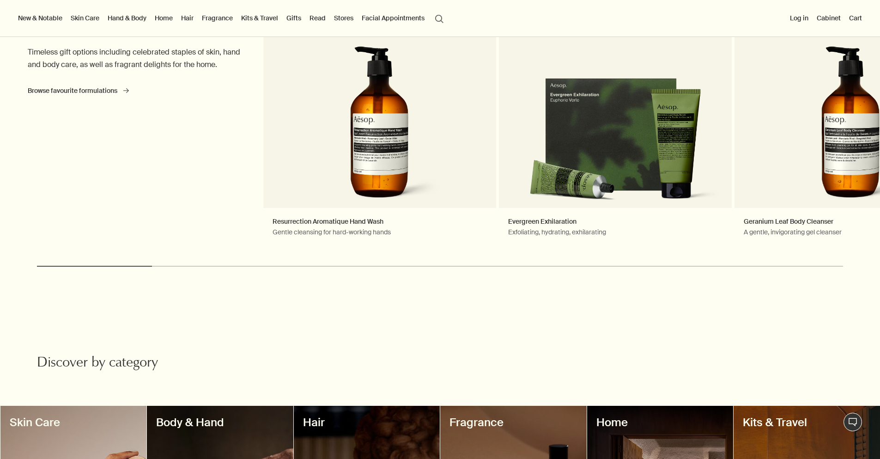
scroll to position [370, 0]
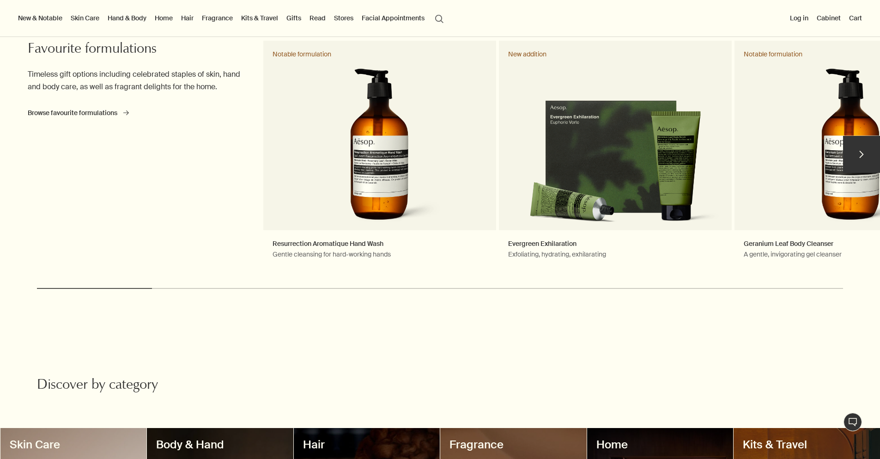
click at [868, 152] on button "chevron" at bounding box center [862, 154] width 37 height 37
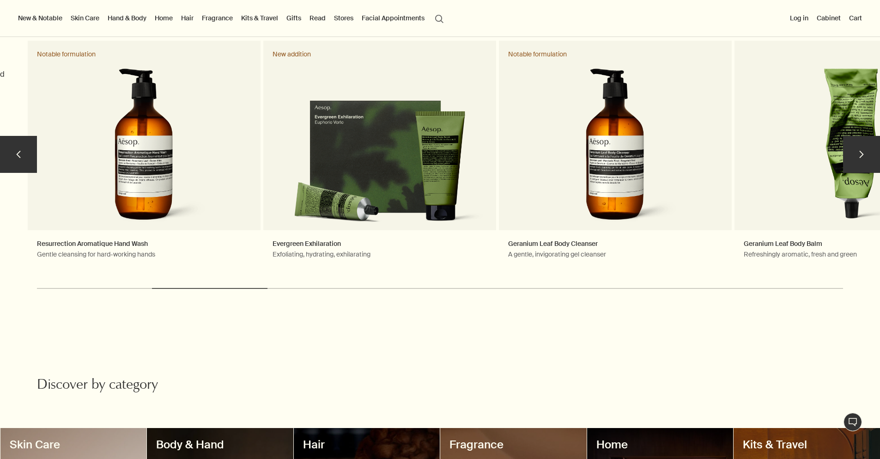
click at [868, 152] on button "chevron" at bounding box center [862, 154] width 37 height 37
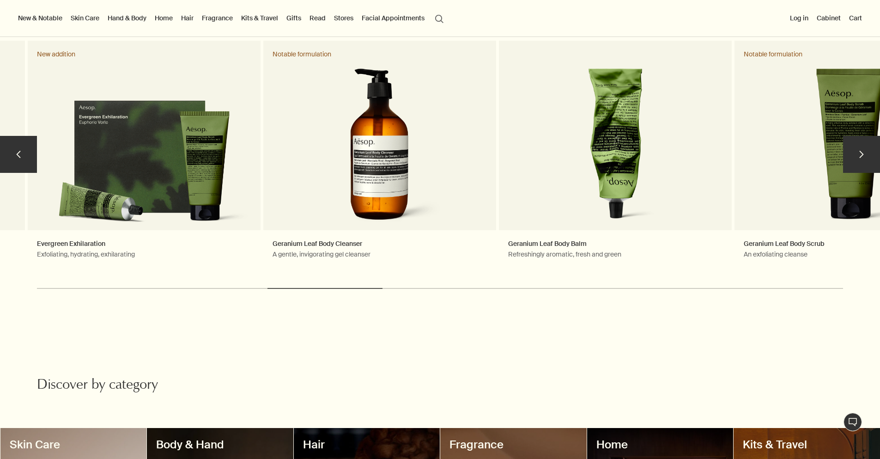
click at [868, 152] on button "chevron" at bounding box center [862, 154] width 37 height 37
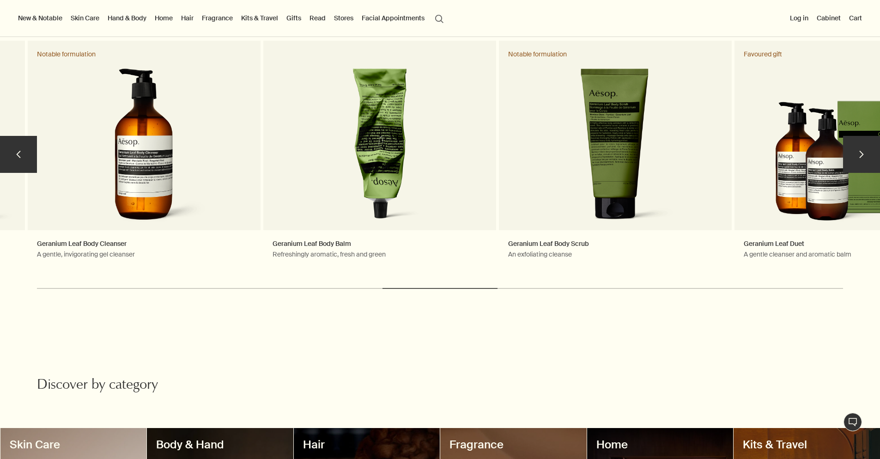
click at [868, 152] on button "chevron" at bounding box center [862, 154] width 37 height 37
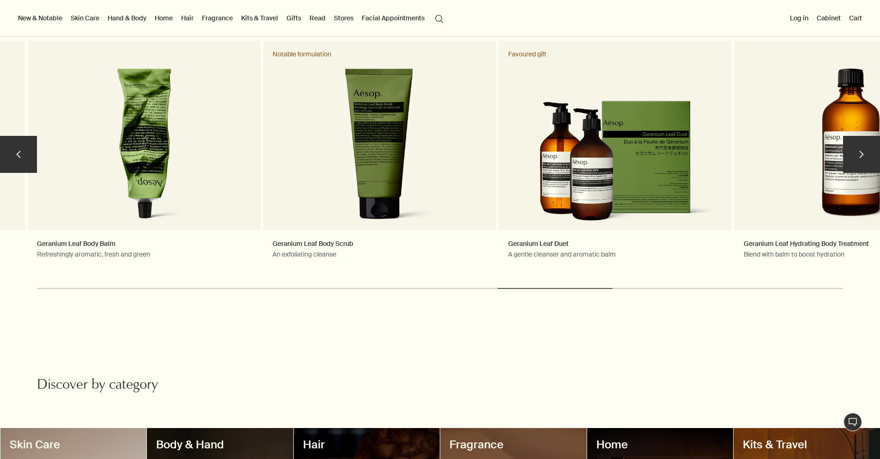
click at [868, 152] on button "chevron" at bounding box center [862, 154] width 37 height 37
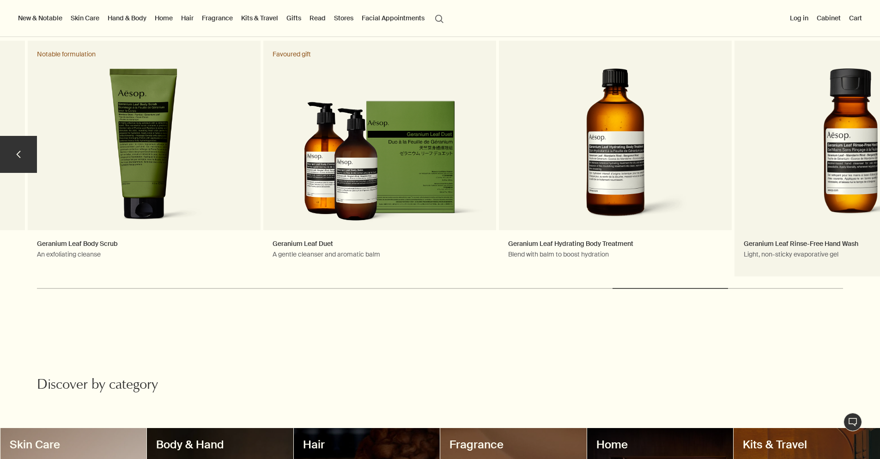
click at [868, 152] on link "Geranium Leaf Rinse-Free Hand Wash Light, non-sticky evaporative gel" at bounding box center [851, 159] width 233 height 236
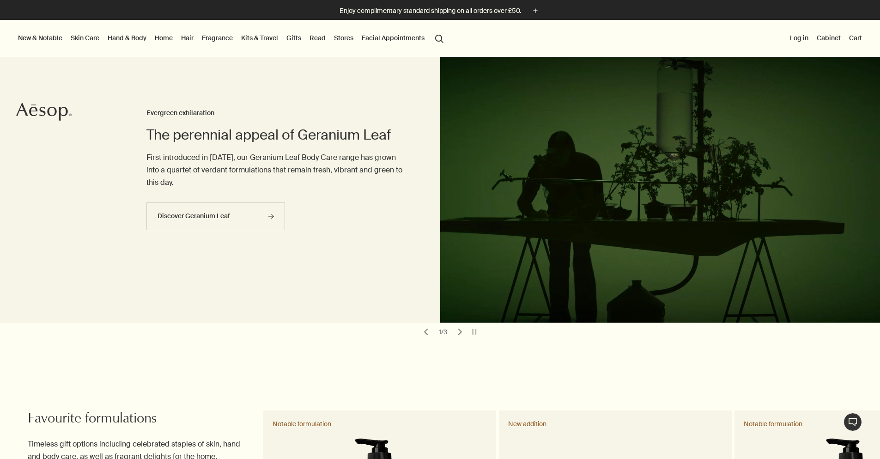
click at [235, 37] on link "Fragrance" at bounding box center [217, 38] width 35 height 12
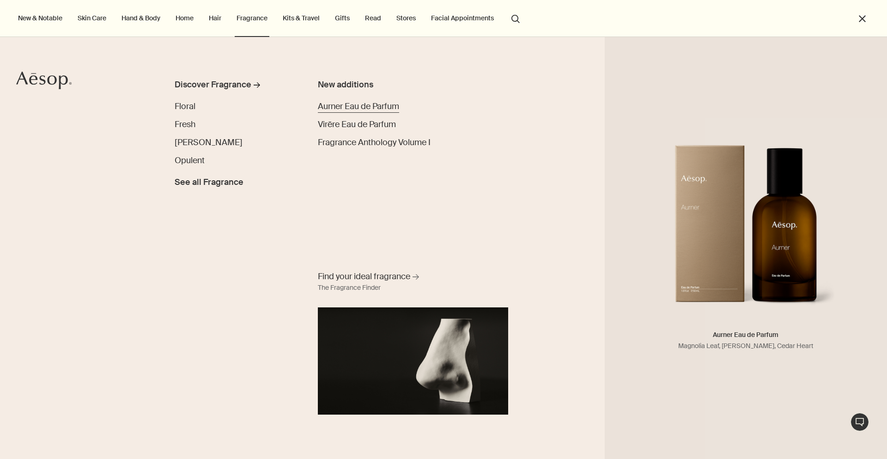
click at [346, 108] on span "Aurner Eau de Parfum" at bounding box center [358, 106] width 81 height 11
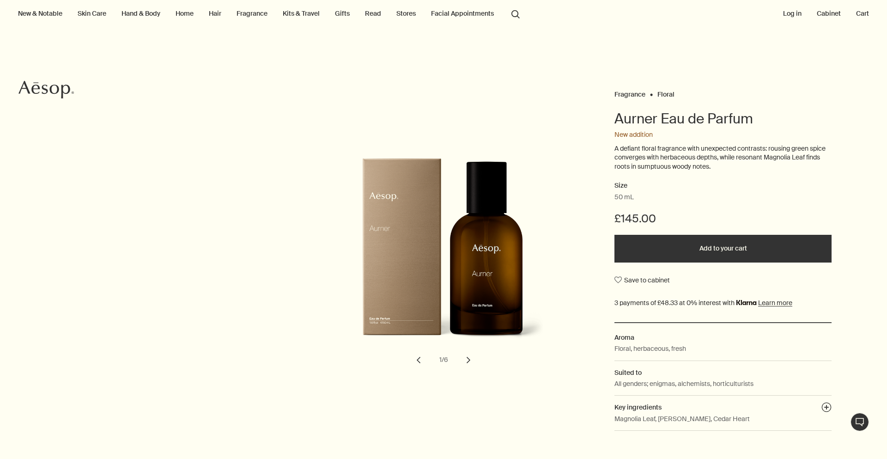
scroll to position [46, 0]
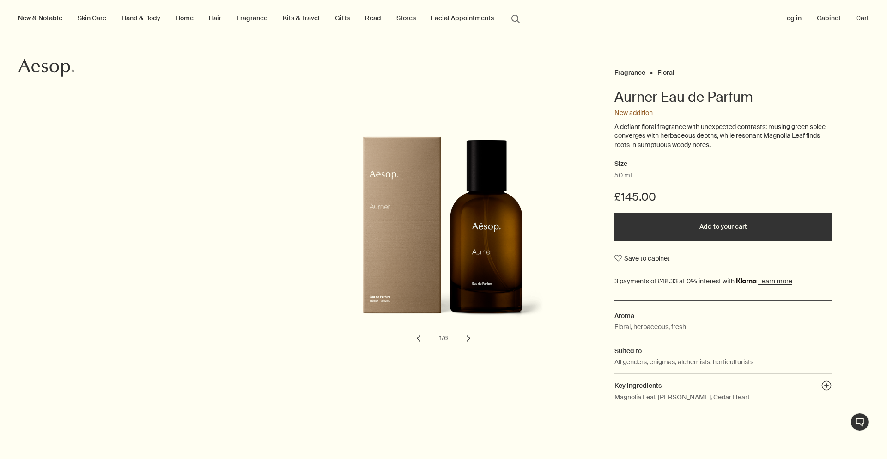
click at [465, 342] on button "chevron" at bounding box center [469, 338] width 20 height 20
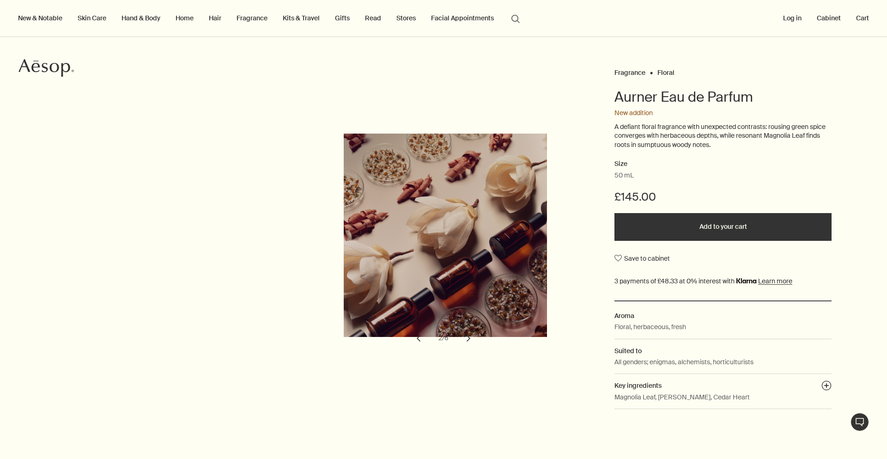
click at [465, 341] on button "chevron" at bounding box center [469, 338] width 20 height 20
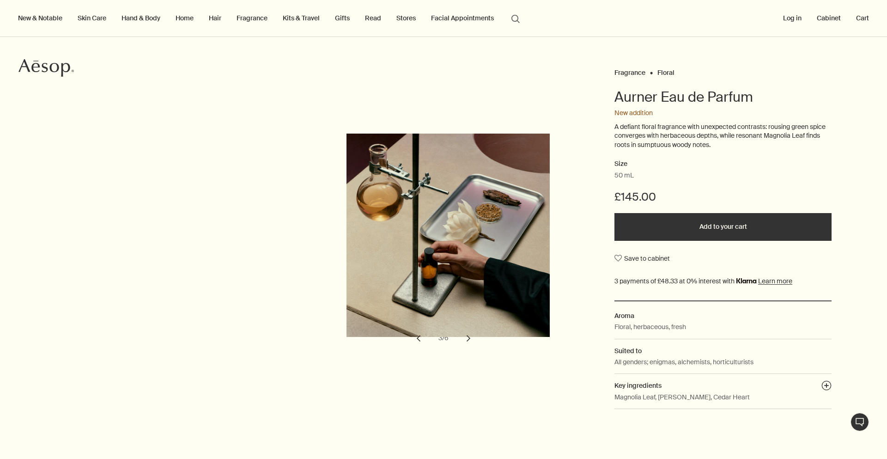
click at [465, 341] on button "chevron" at bounding box center [469, 338] width 20 height 20
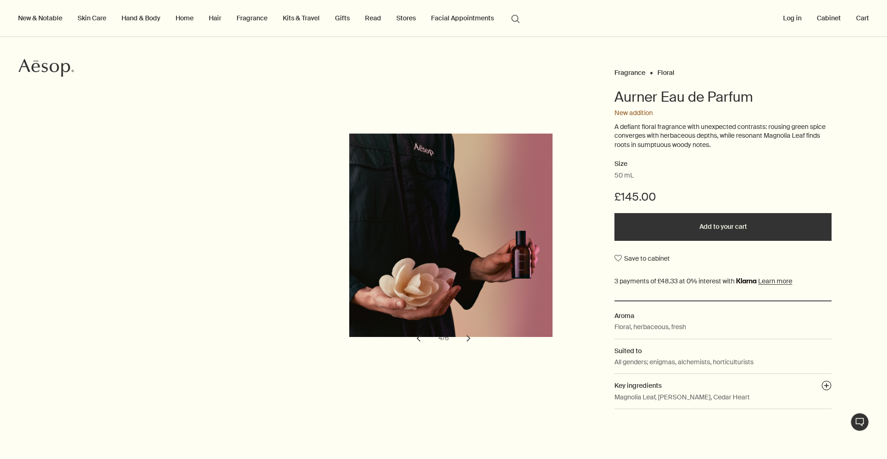
click at [465, 341] on button "chevron" at bounding box center [469, 338] width 20 height 20
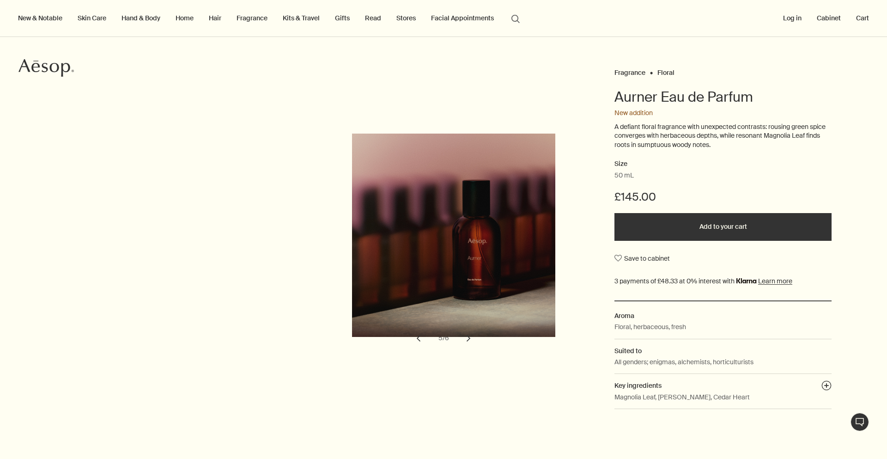
click at [465, 341] on button "chevron" at bounding box center [469, 338] width 20 height 20
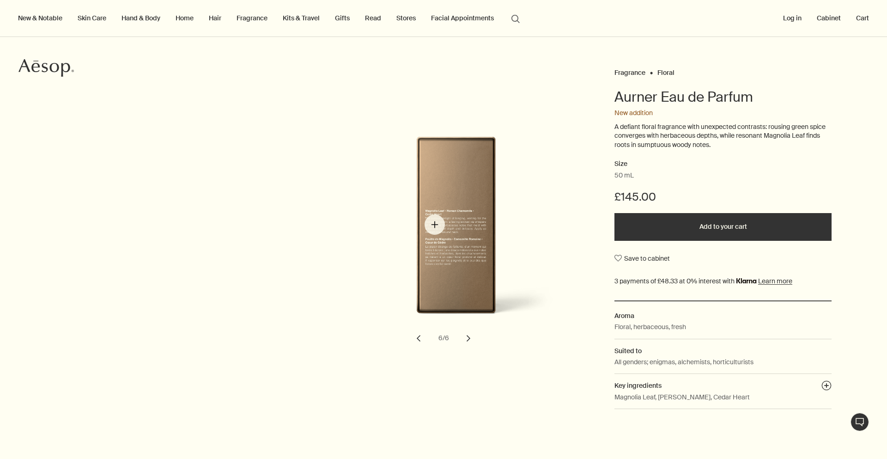
click at [435, 225] on img "Aurner Eau de Parfum" at bounding box center [456, 235] width 203 height 199
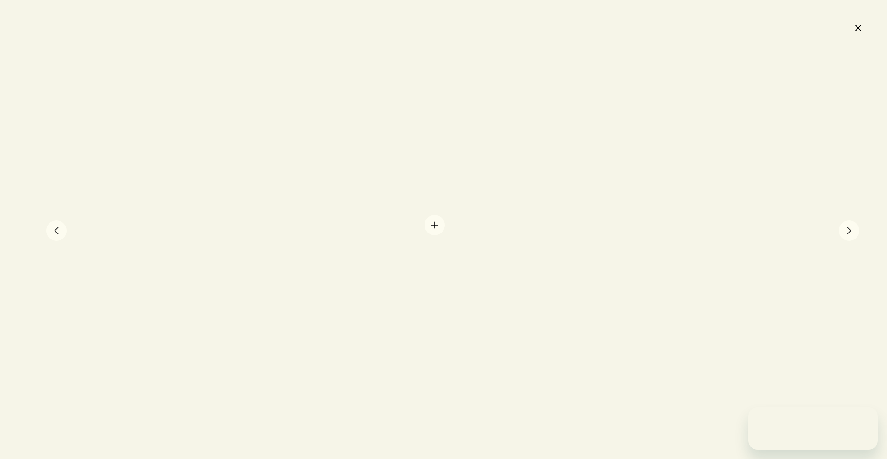
scroll to position [0, 0]
